Goal: Information Seeking & Learning: Learn about a topic

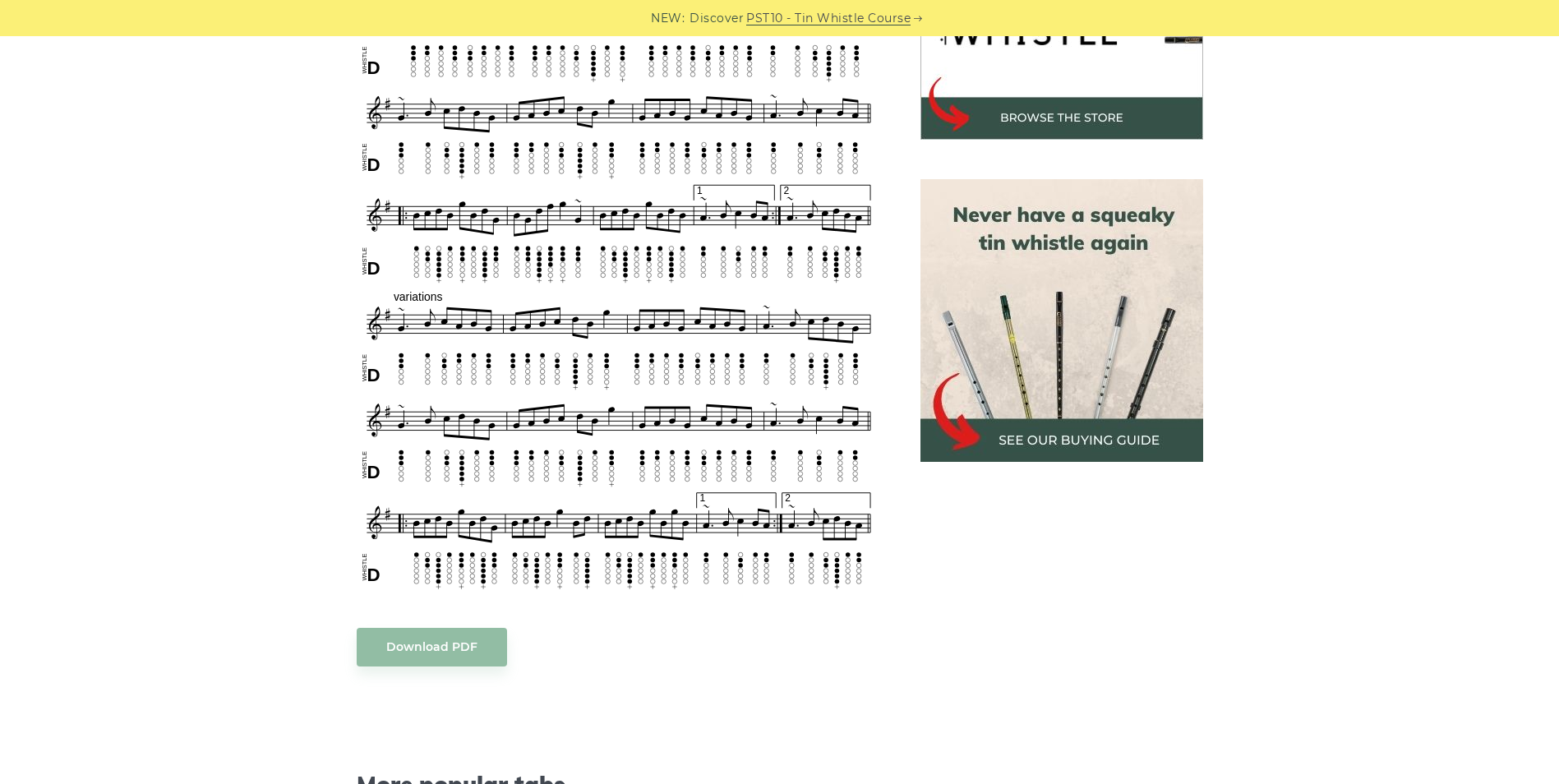
scroll to position [606, 0]
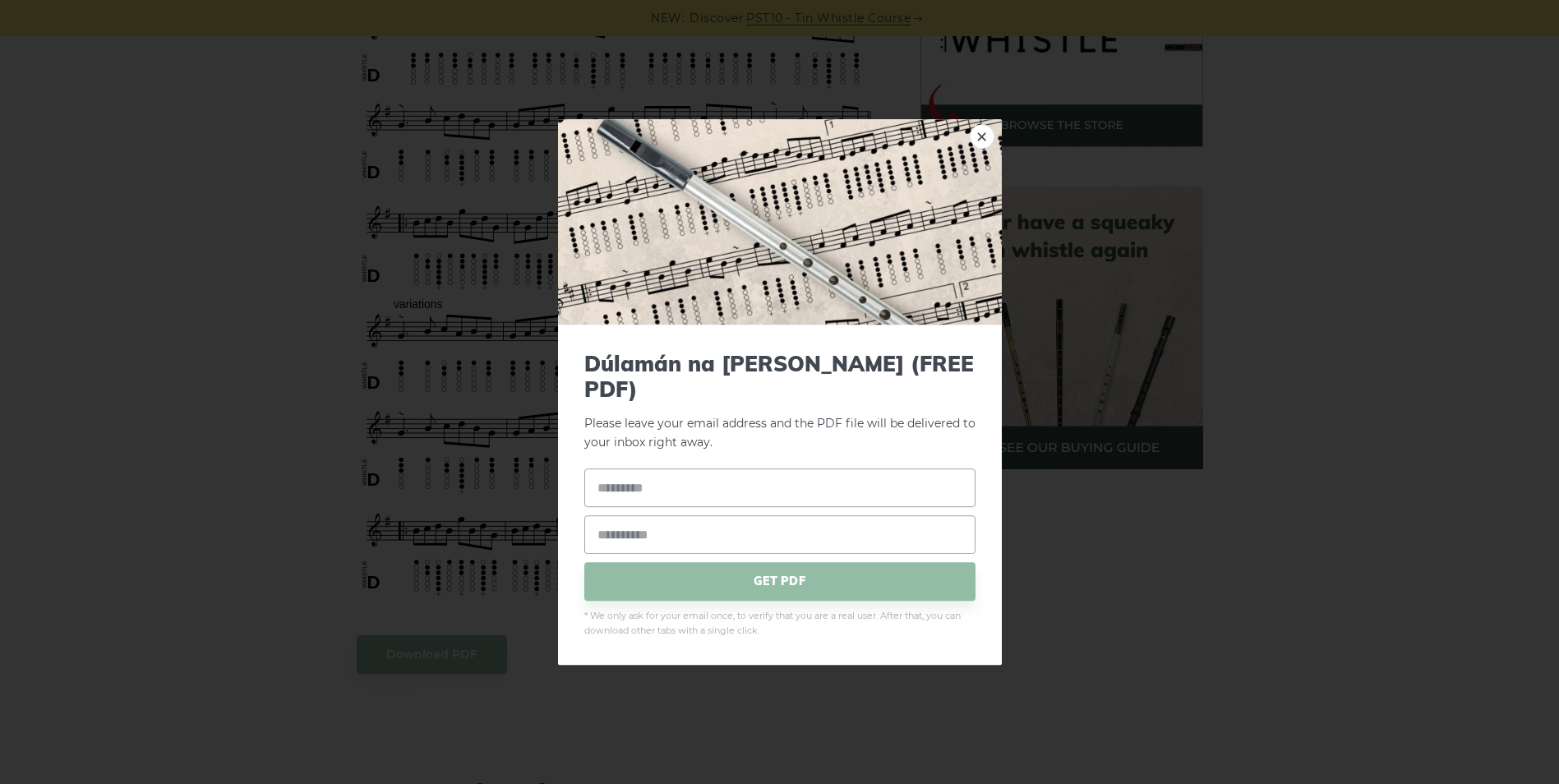
click at [476, 624] on body "NEW: Discover PST10 - Tin Whistle Course Lessons Fingering Charts Tabs & Notes …" at bounding box center [780, 784] width 1559 height 2781
click at [1043, 610] on div "× Dúlamán na [PERSON_NAME] (FREE PDF) Please leave your email address and the P…" at bounding box center [780, 392] width 1559 height 784
click at [977, 144] on link "×" at bounding box center [981, 136] width 25 height 25
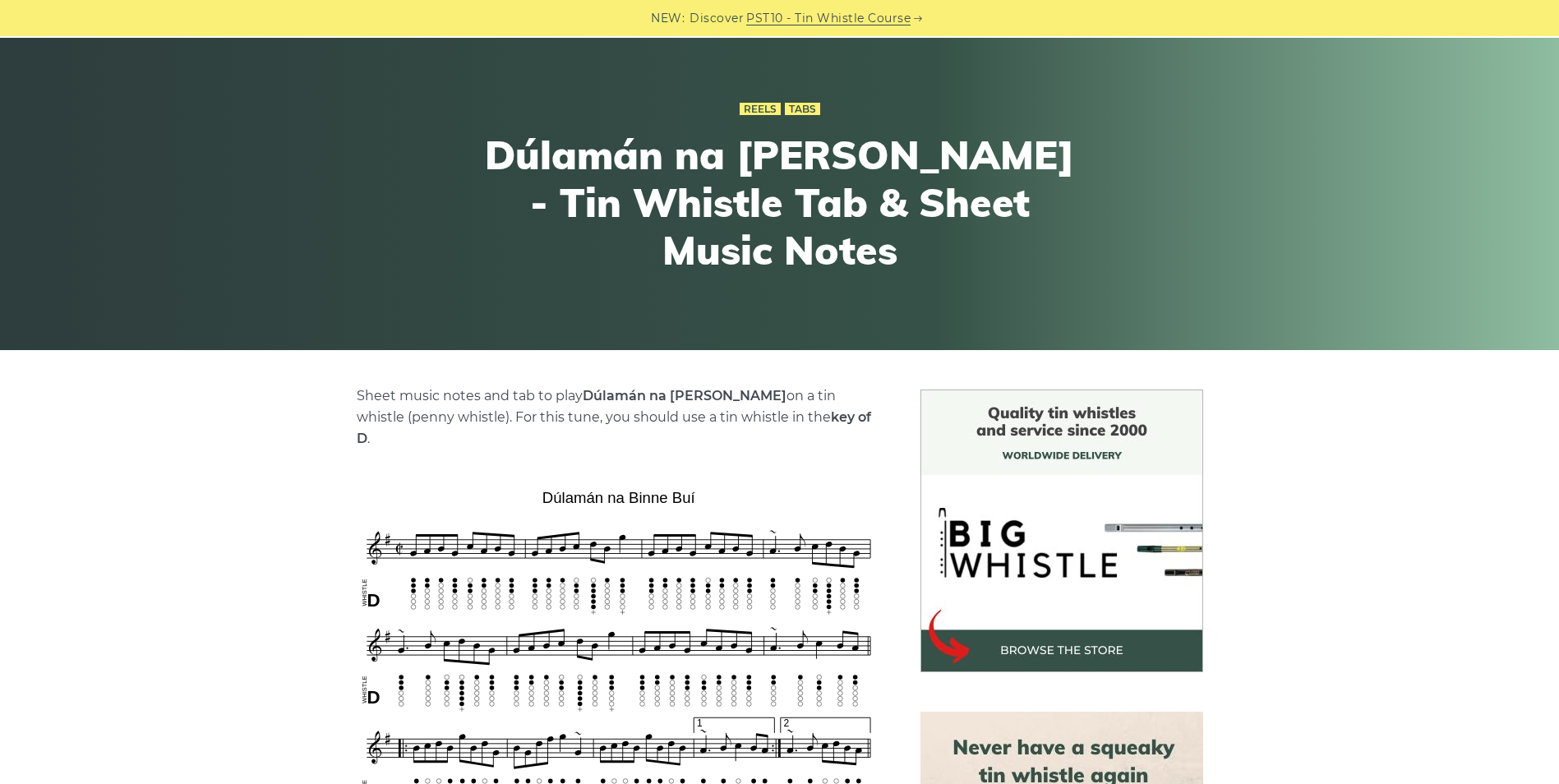
scroll to position [82, 0]
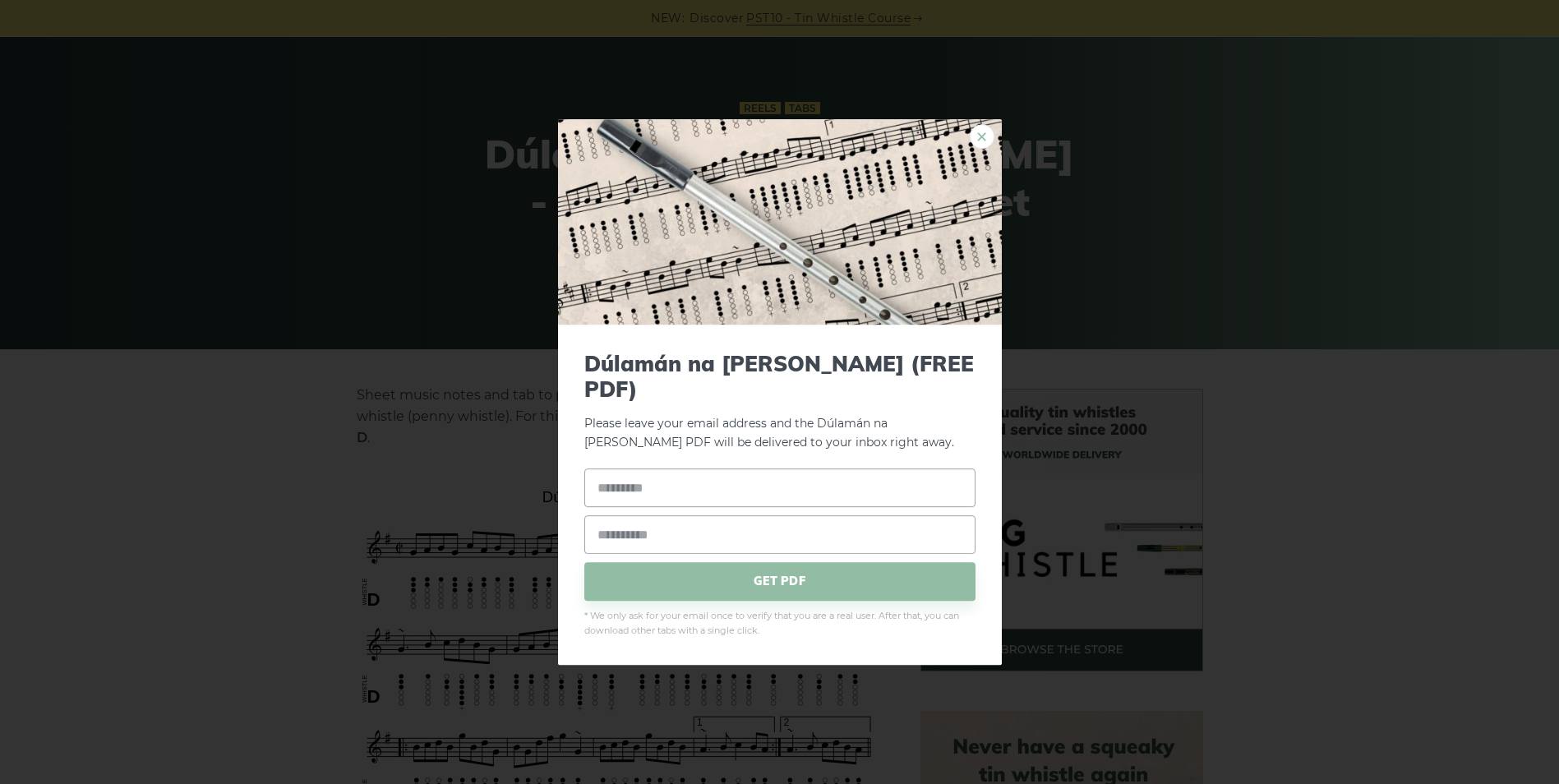
click at [976, 143] on link "×" at bounding box center [981, 136] width 25 height 25
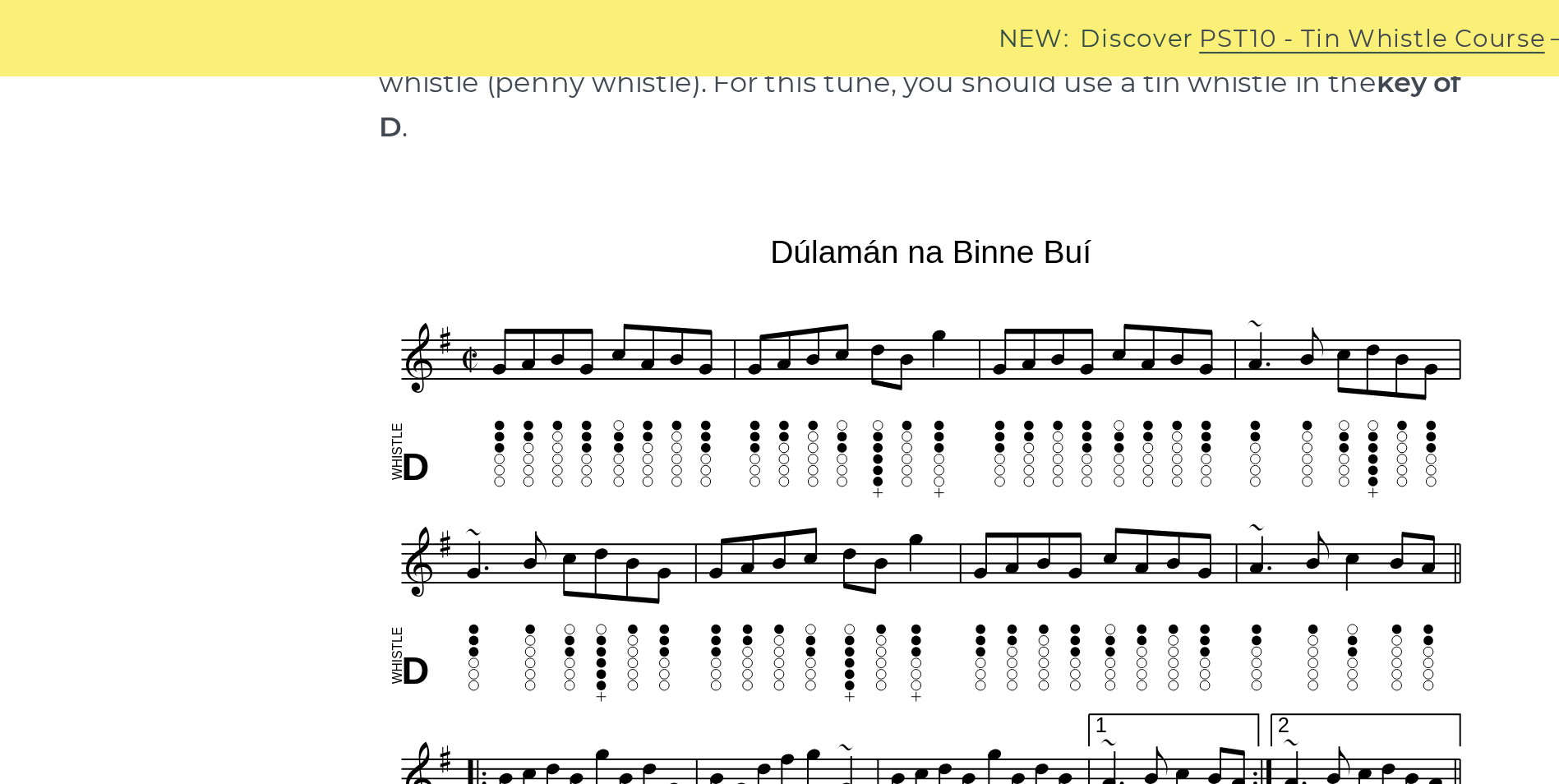
scroll to position [458, 0]
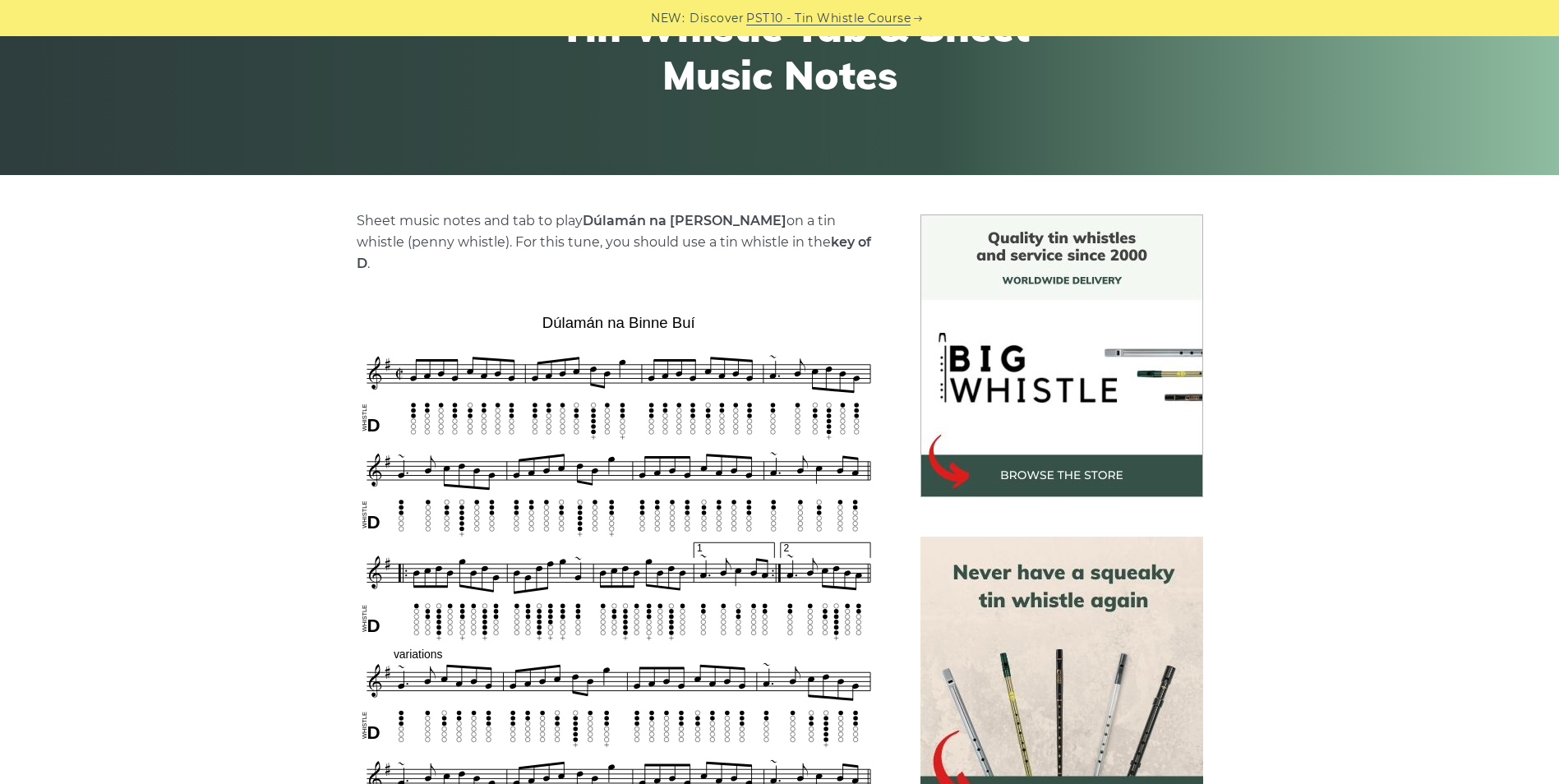
scroll to position [259, 0]
